Goal: Task Accomplishment & Management: Use online tool/utility

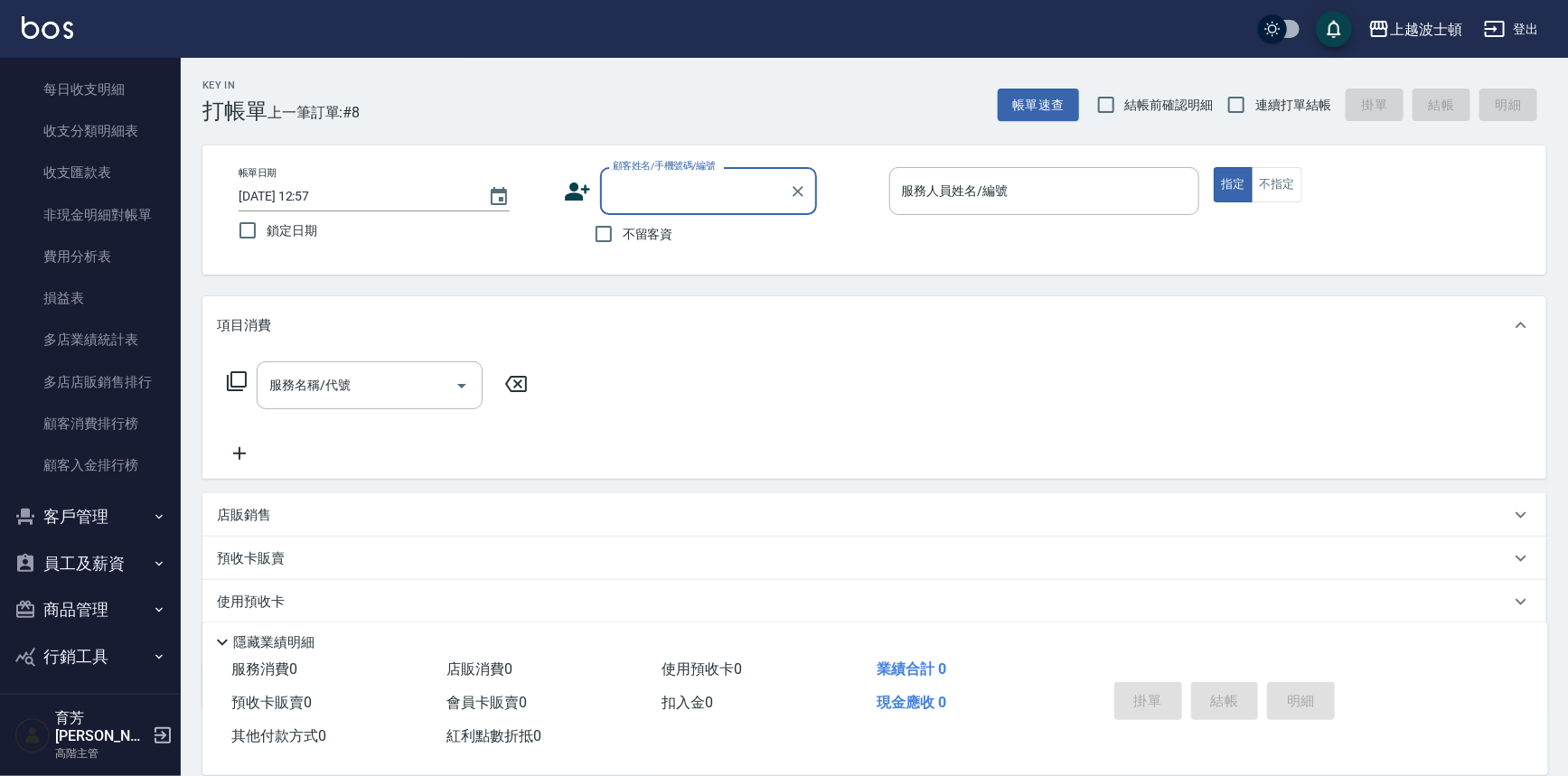
scroll to position [2076, 0]
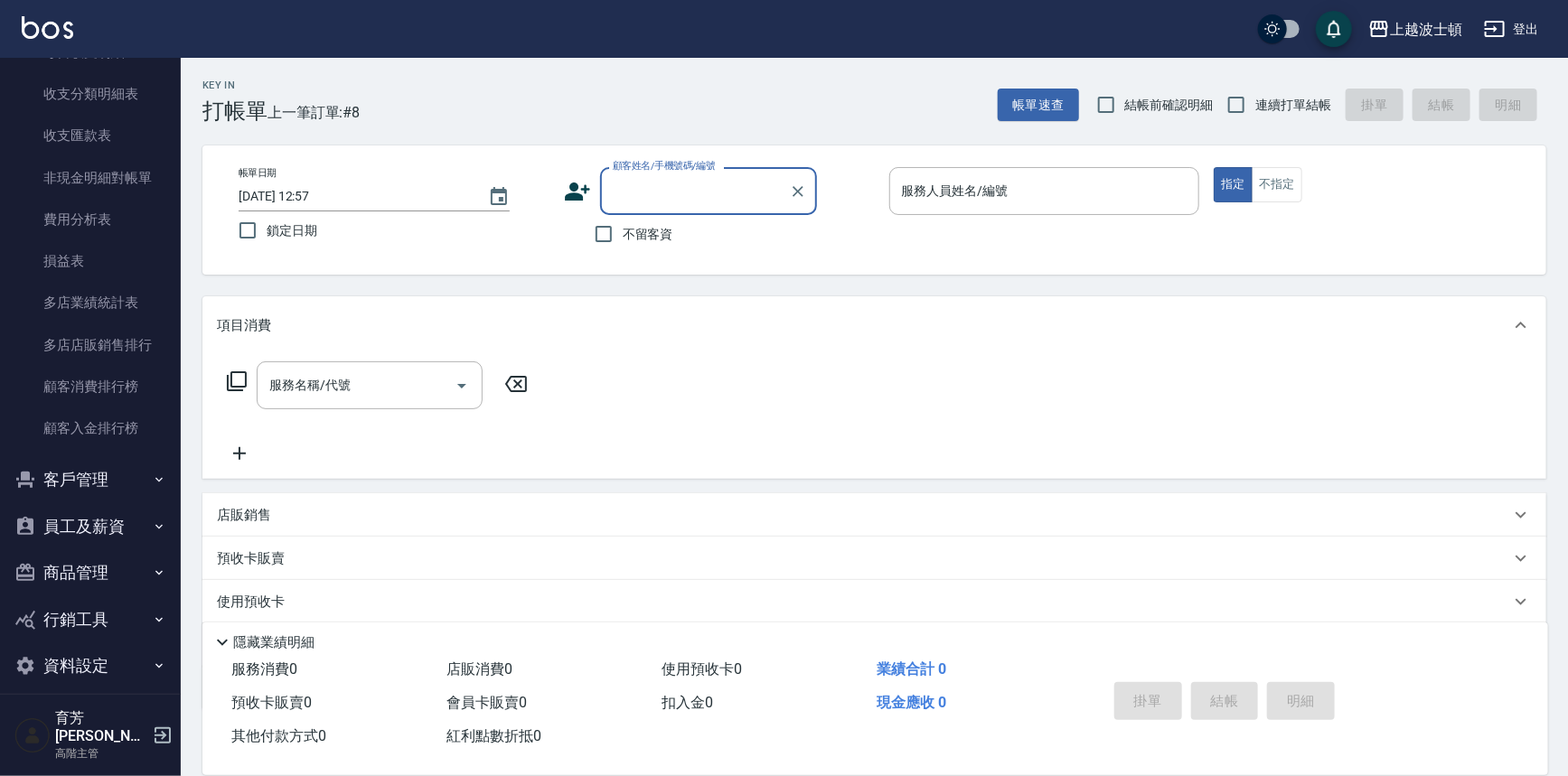
click at [123, 486] on button "客戶管理" at bounding box center [91, 479] width 167 height 47
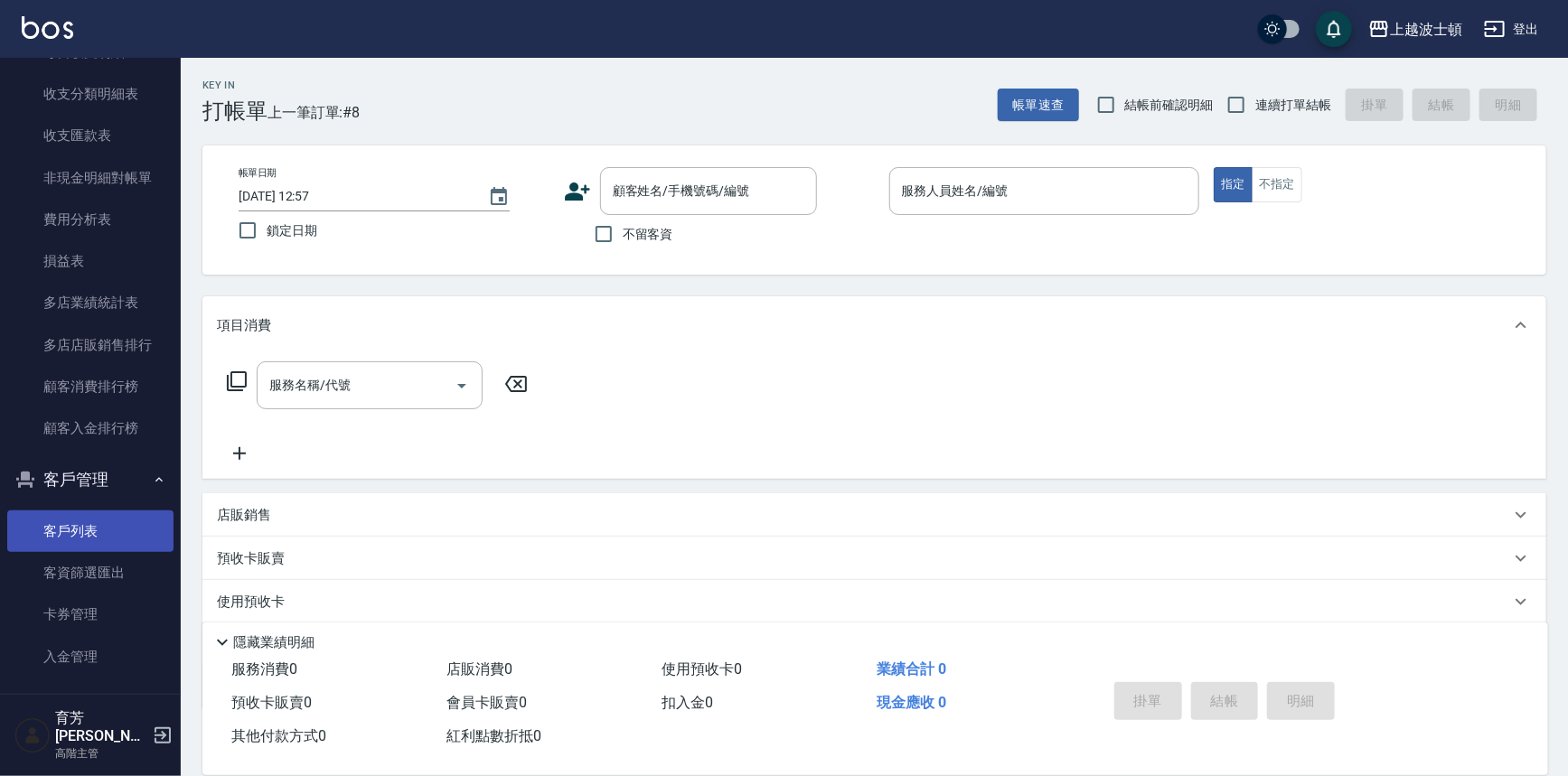
click at [92, 546] on link "客戶列表" at bounding box center [91, 531] width 167 height 41
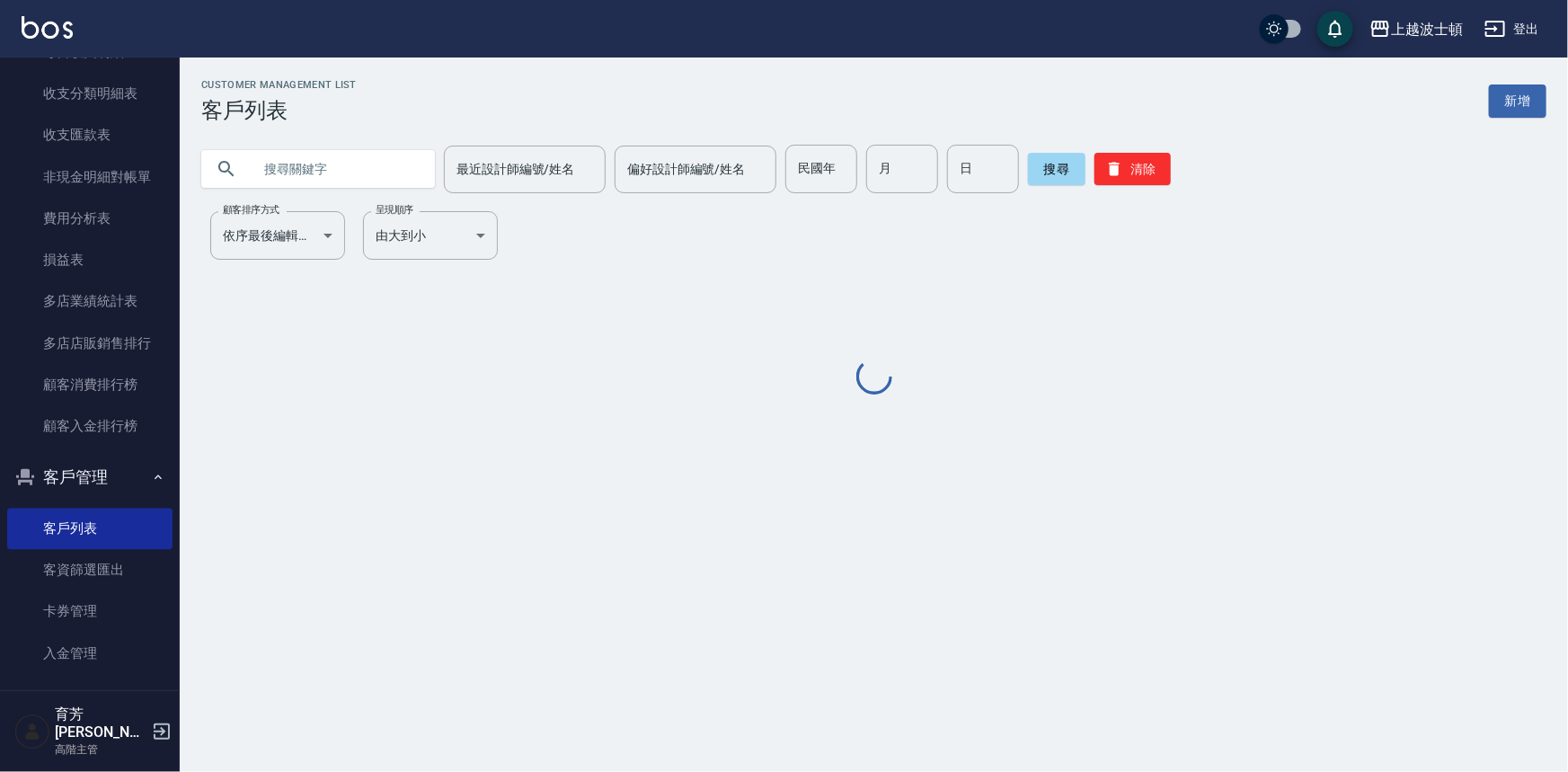
click at [367, 174] on input "text" at bounding box center [335, 169] width 169 height 49
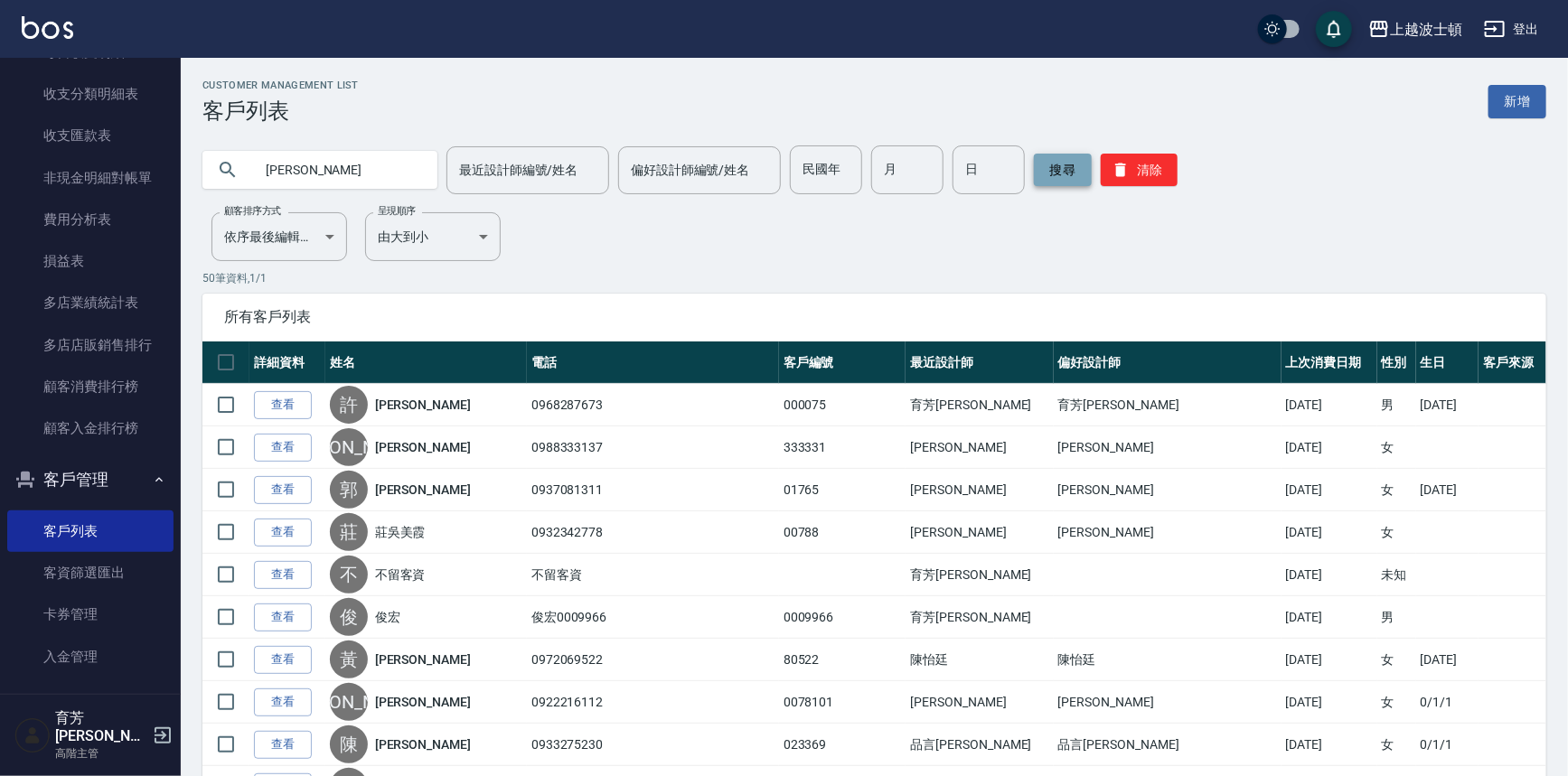
type input "[PERSON_NAME]"
click at [1062, 163] on button "搜尋" at bounding box center [1062, 170] width 57 height 33
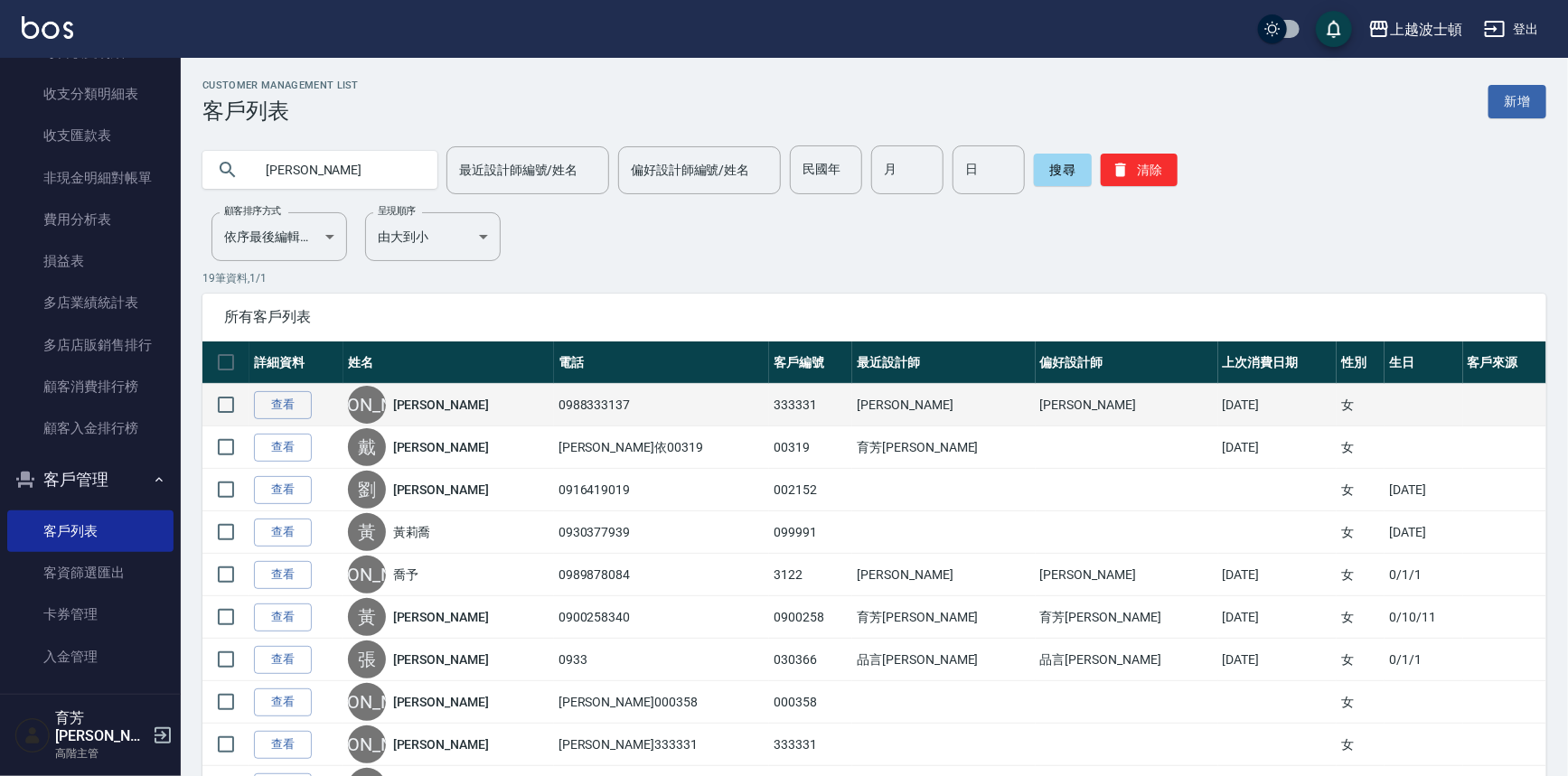
click at [323, 397] on td "查看" at bounding box center [296, 405] width 94 height 42
click at [294, 401] on link "查看" at bounding box center [283, 404] width 57 height 28
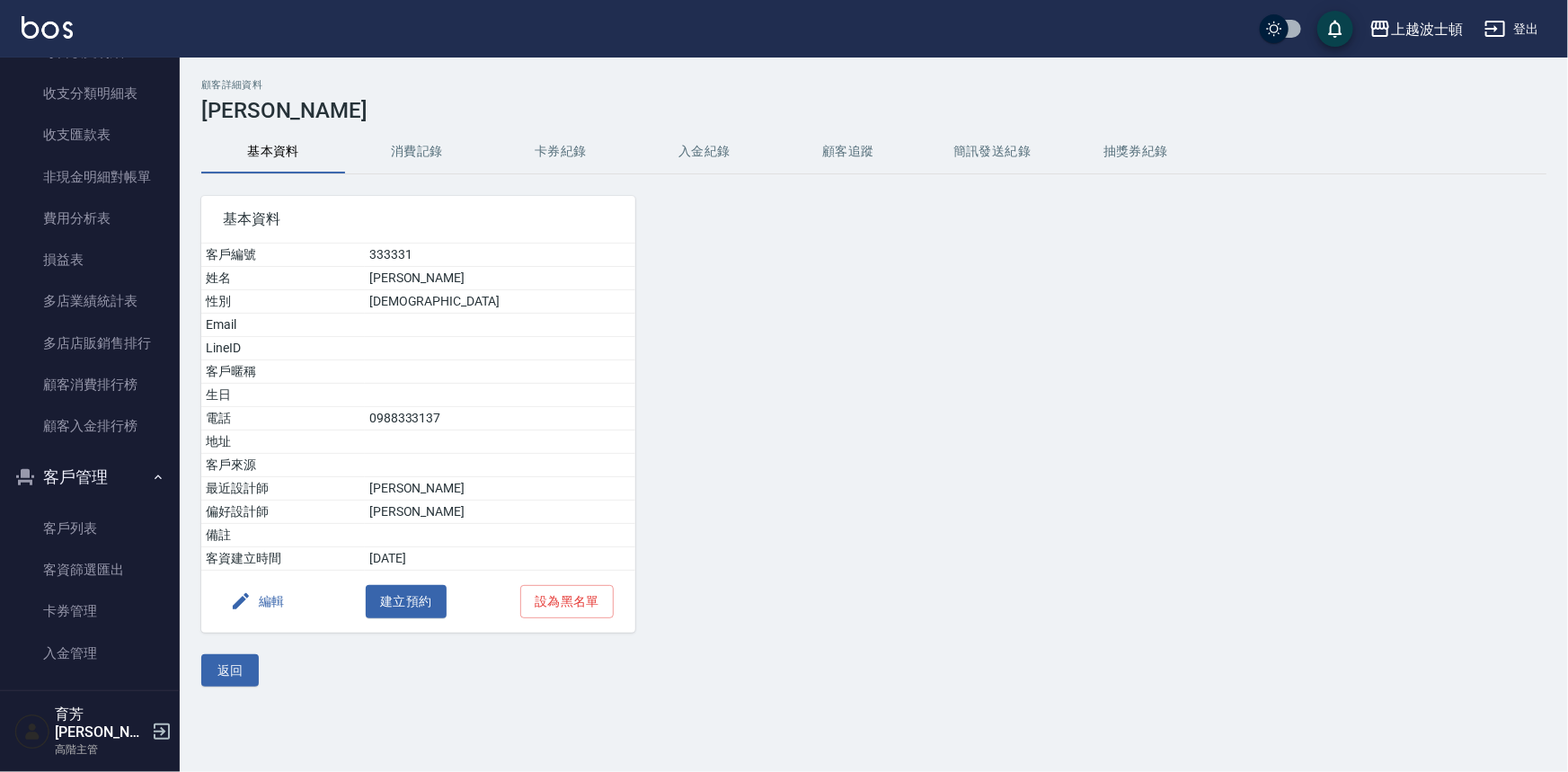
click at [428, 162] on button "消費記錄" at bounding box center [416, 152] width 144 height 43
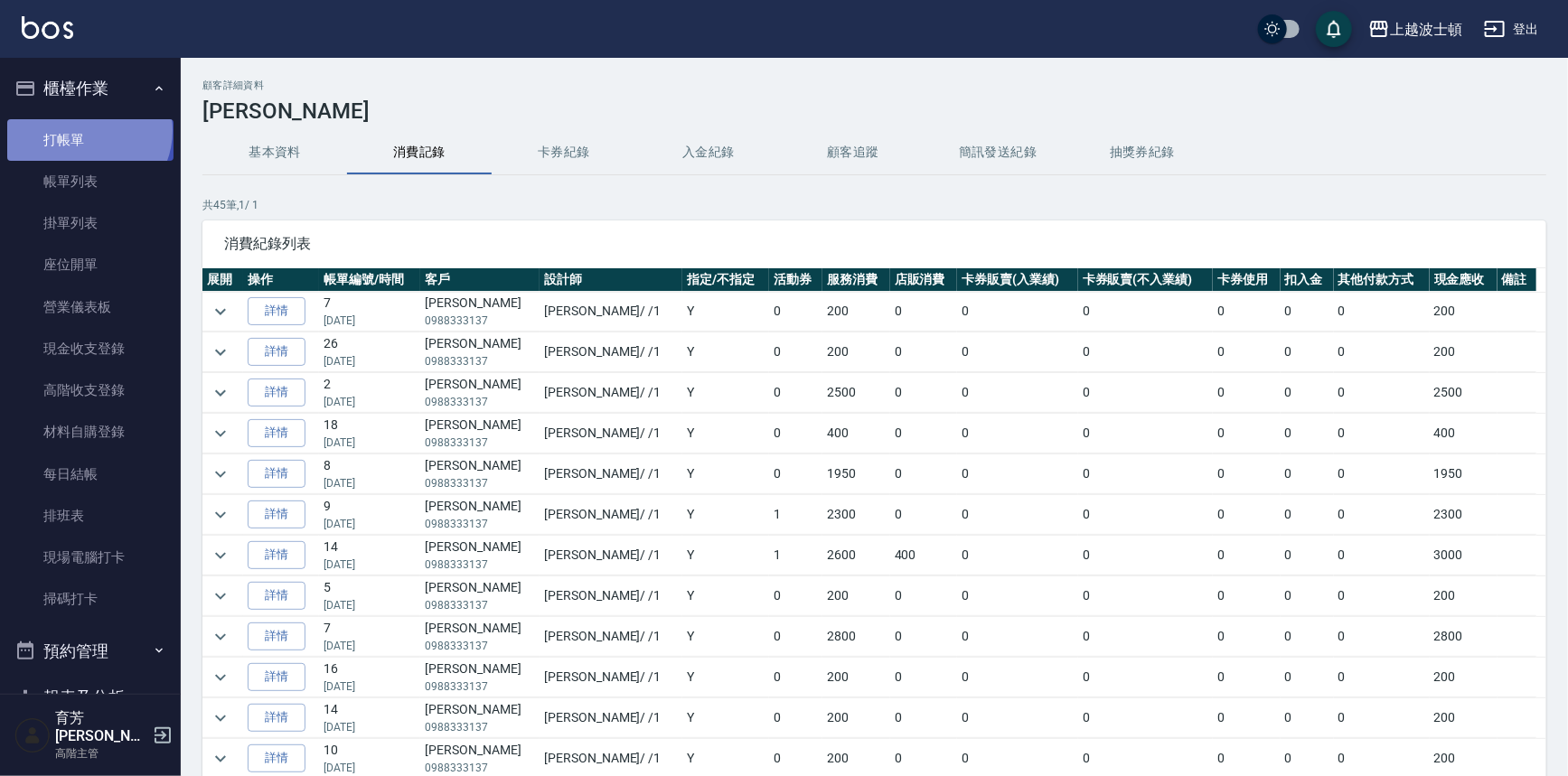
click at [87, 130] on link "打帳單" at bounding box center [91, 140] width 167 height 41
